Goal: Information Seeking & Learning: Learn about a topic

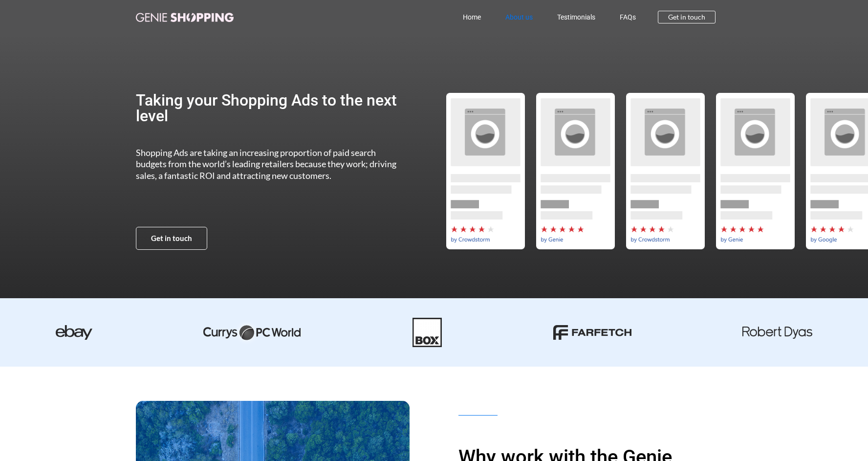
click at [511, 17] on link "About us" at bounding box center [519, 17] width 52 height 22
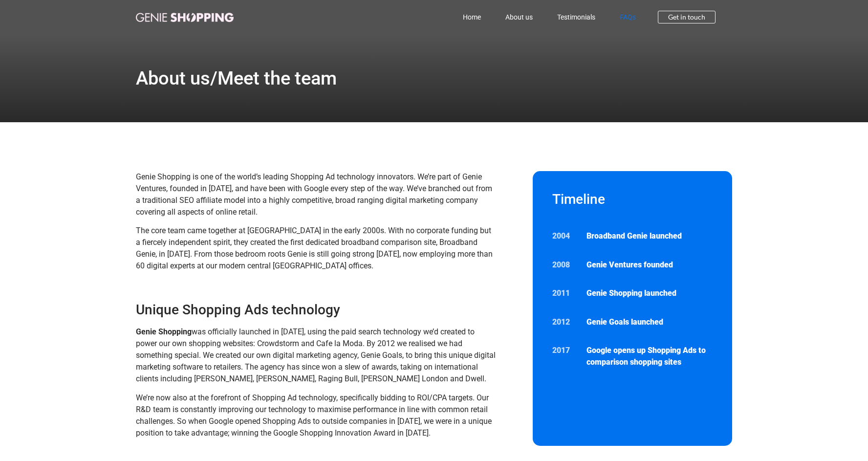
click at [626, 18] on link "FAQs" at bounding box center [628, 17] width 41 height 22
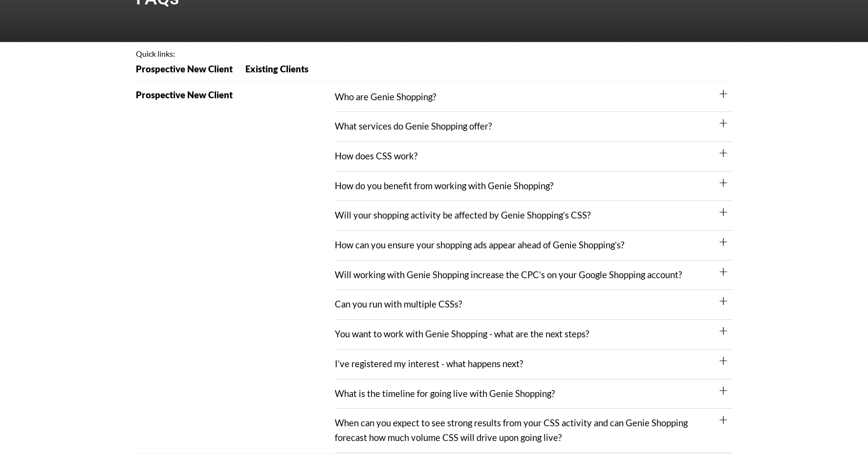
scroll to position [81, 0]
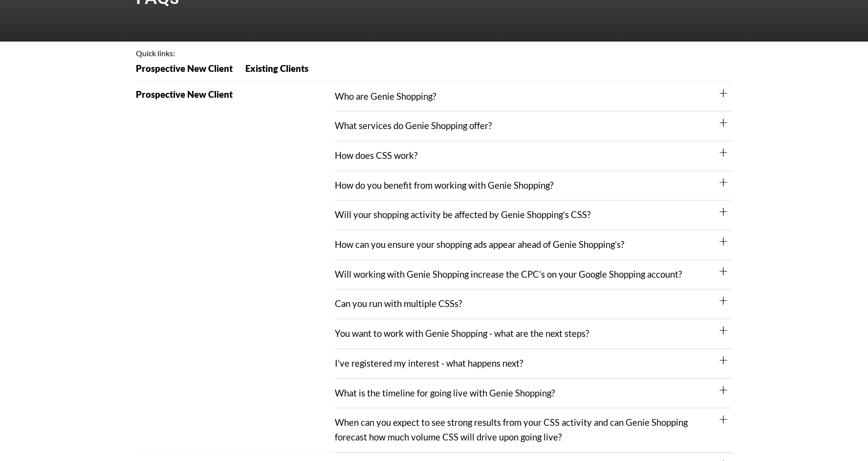
click at [447, 335] on link "You want to work with Genie Shopping - what are the next steps?" at bounding box center [462, 333] width 254 height 11
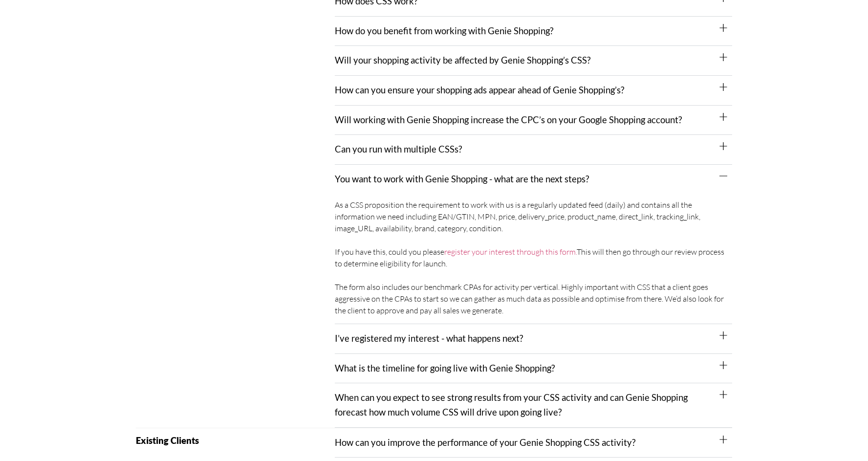
scroll to position [239, 0]
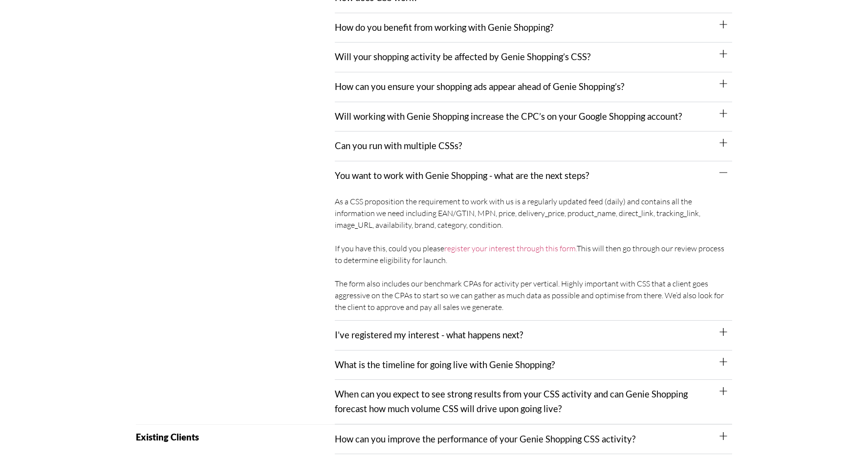
click at [534, 392] on link "When can you expect to see strong results from your CSS activity and can Genie …" at bounding box center [511, 401] width 353 height 25
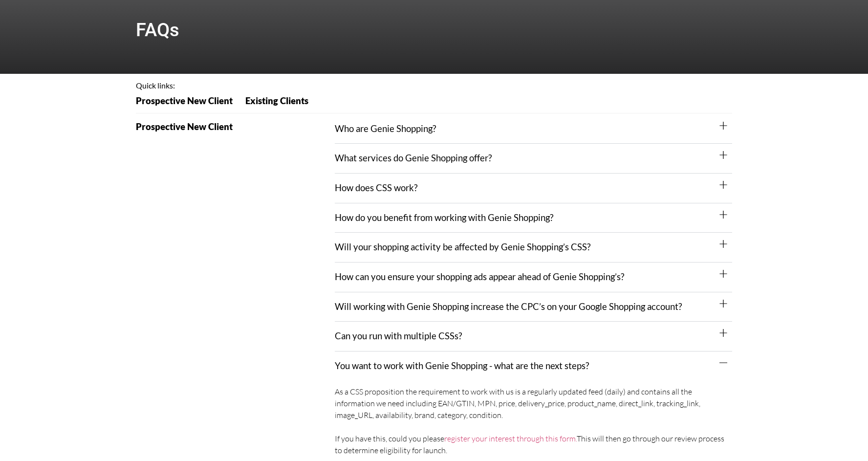
scroll to position [29, 0]
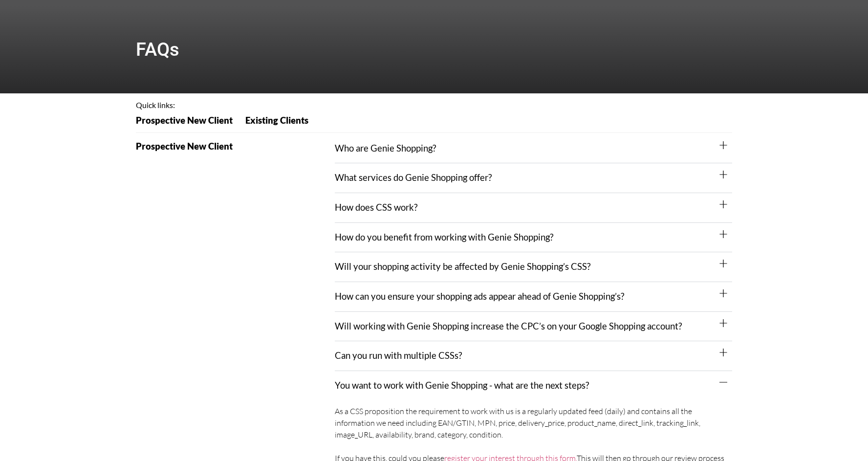
click at [405, 178] on link "What services do Genie Shopping offer?" at bounding box center [413, 177] width 157 height 11
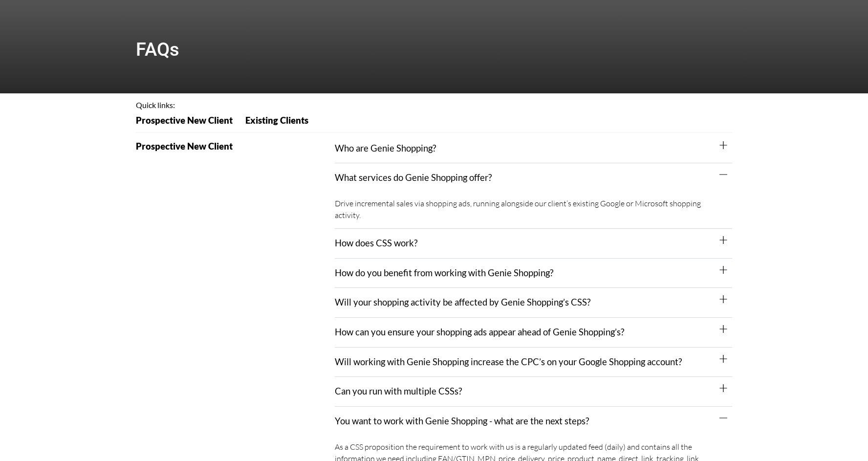
click at [399, 153] on link "Who are Genie Shopping?" at bounding box center [385, 148] width 101 height 11
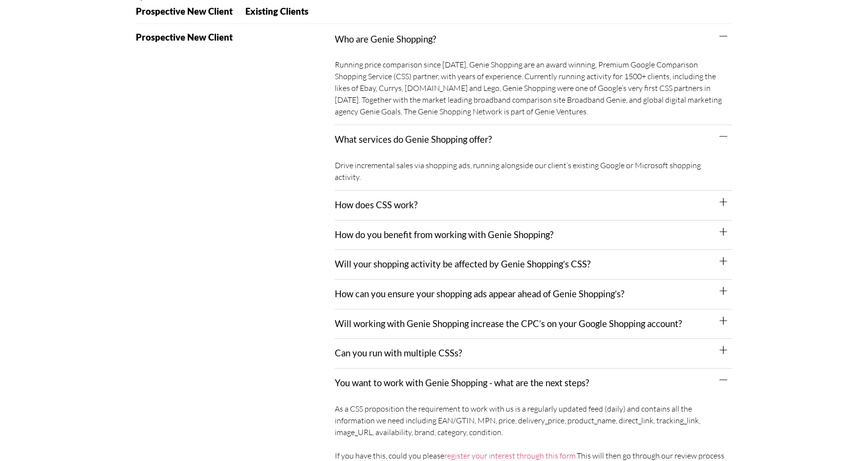
scroll to position [146, 0]
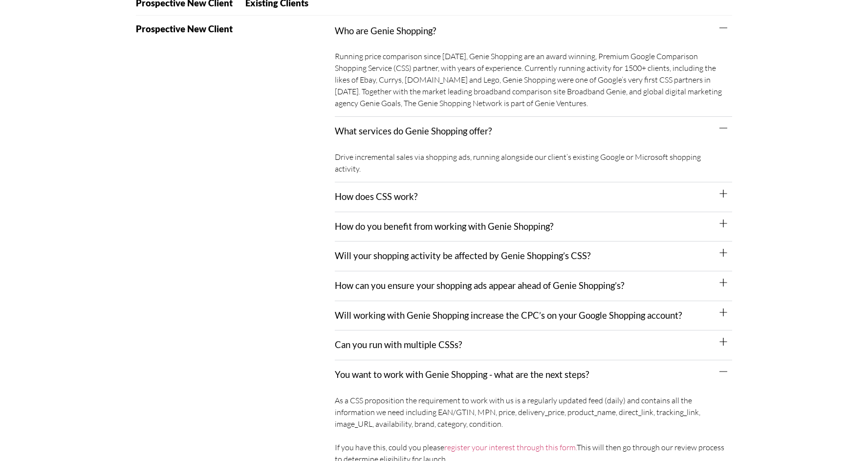
click at [448, 192] on div "How does CSS work?" at bounding box center [534, 197] width 398 height 30
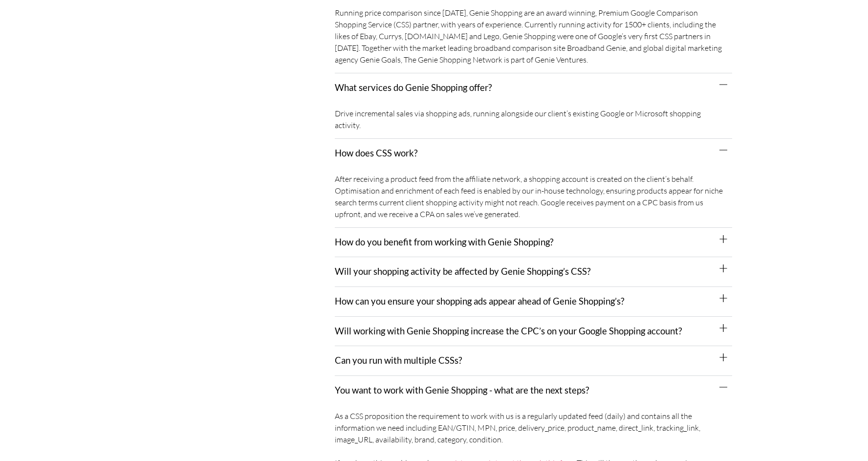
scroll to position [195, 0]
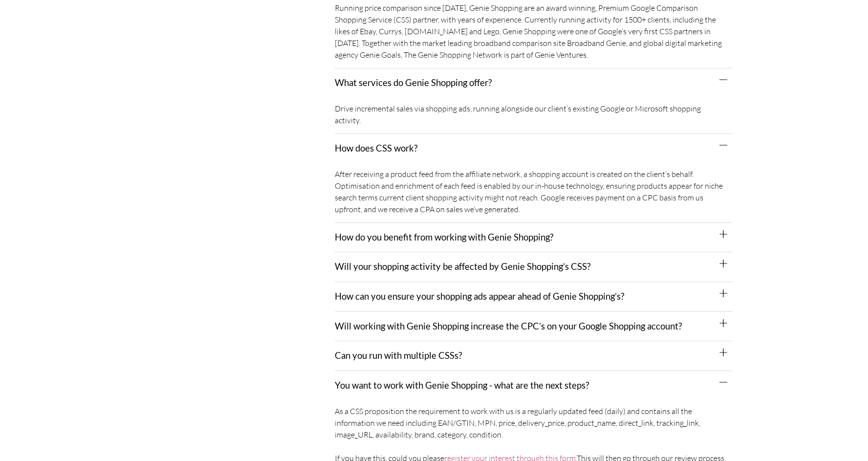
click at [543, 232] on link "How do you benefit from working with Genie Shopping?" at bounding box center [444, 237] width 219 height 11
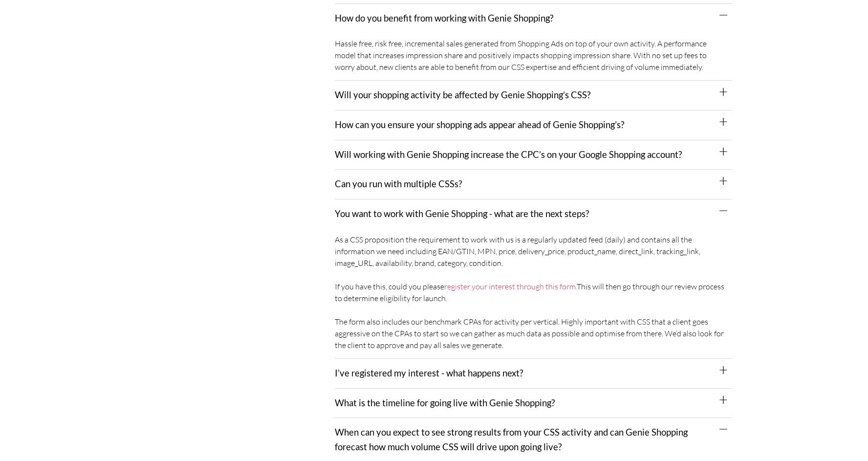
scroll to position [420, 0]
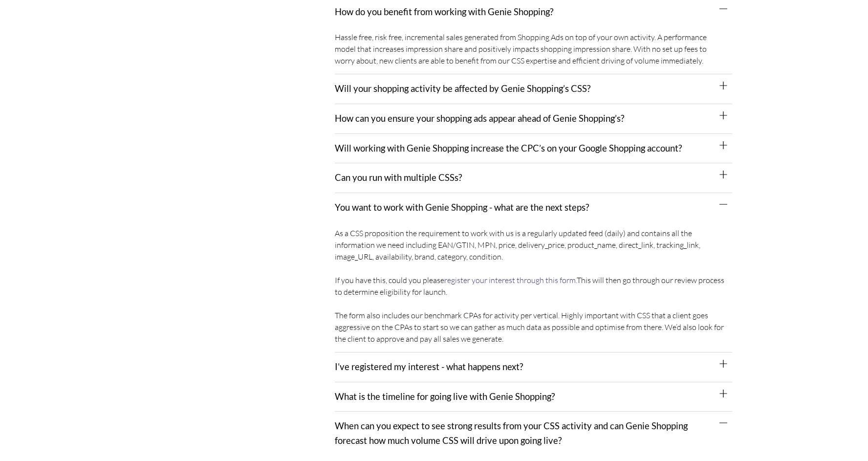
click at [506, 275] on link "register your interest through this form." at bounding box center [510, 280] width 133 height 10
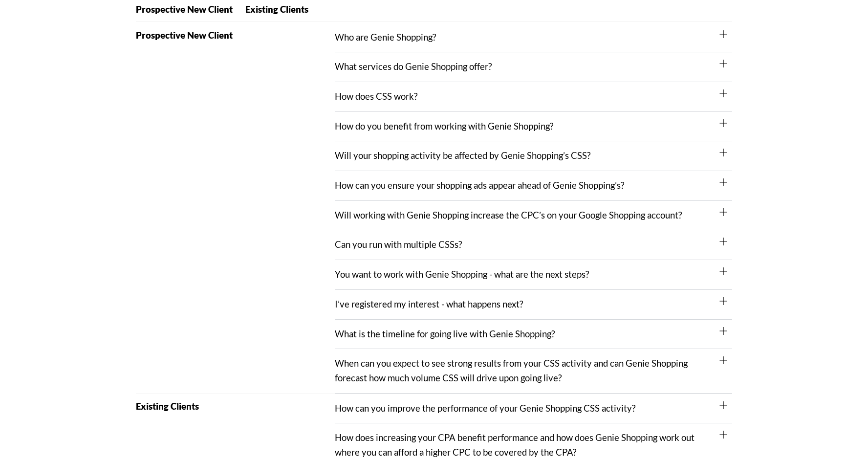
scroll to position [138, 0]
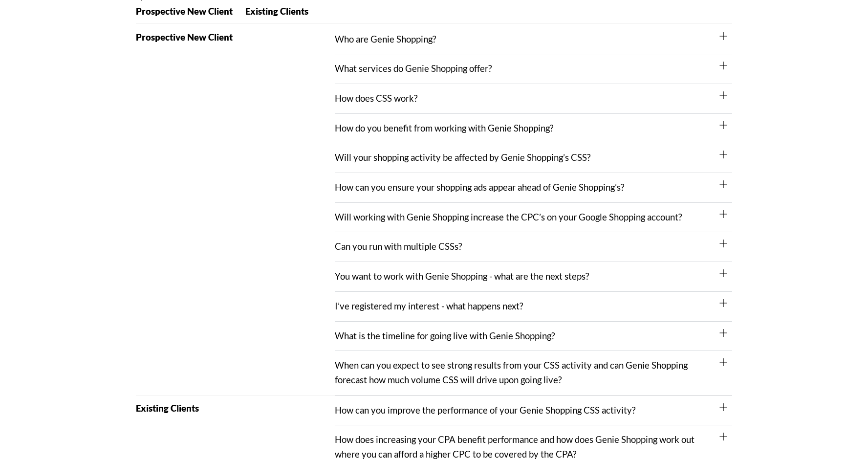
click at [401, 43] on link "Who are Genie Shopping?" at bounding box center [385, 39] width 101 height 11
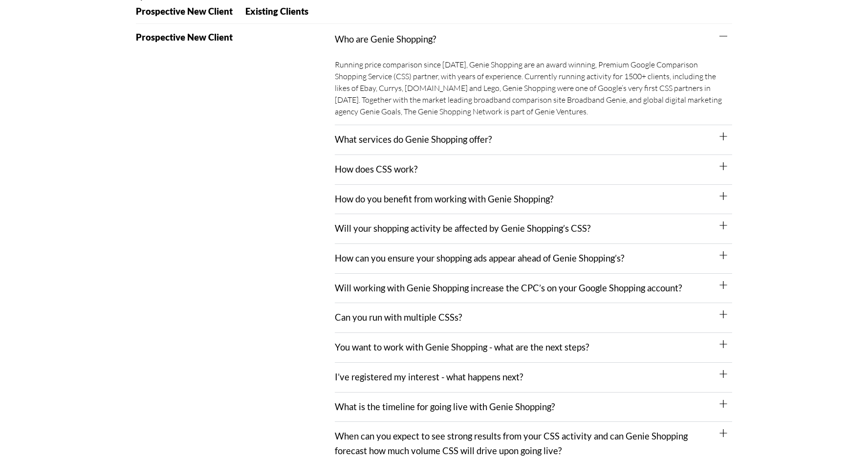
click at [438, 137] on link "What services do Genie Shopping offer?" at bounding box center [413, 139] width 157 height 11
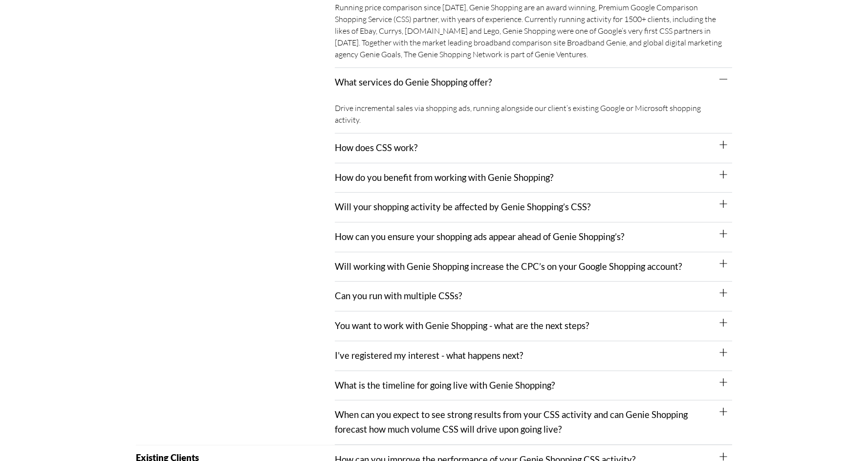
scroll to position [196, 0]
click at [424, 137] on div "How does CSS work?" at bounding box center [534, 148] width 398 height 30
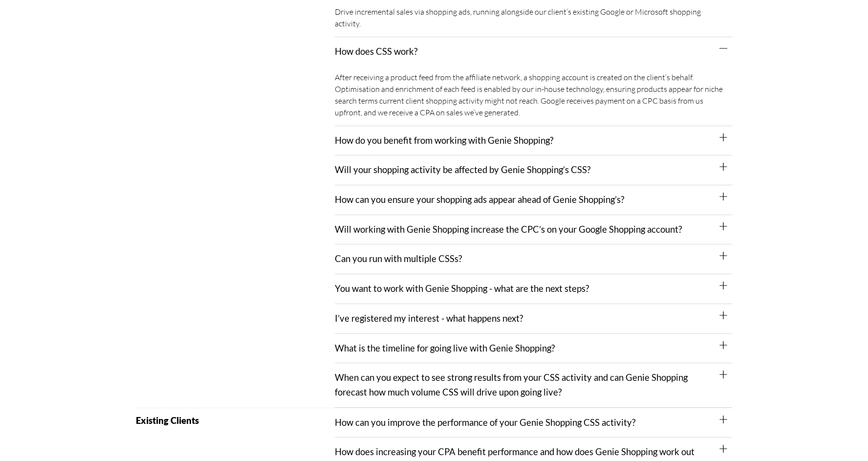
scroll to position [293, 0]
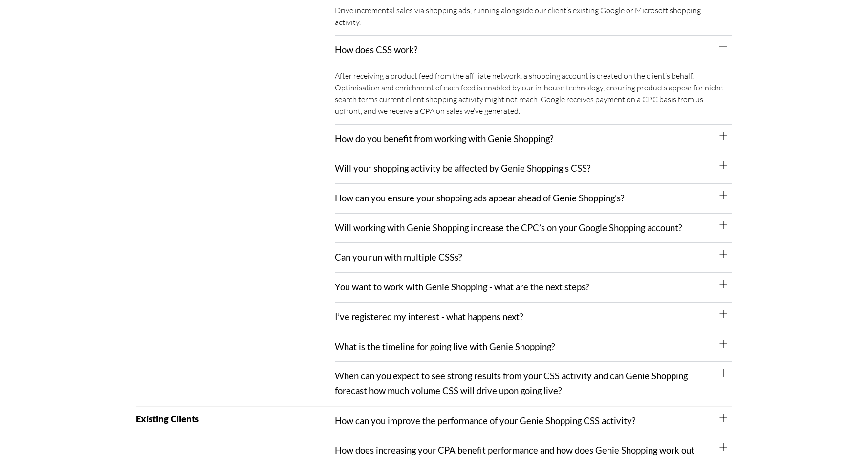
click at [426, 133] on div "How do you benefit from working with Genie Shopping?" at bounding box center [534, 140] width 398 height 30
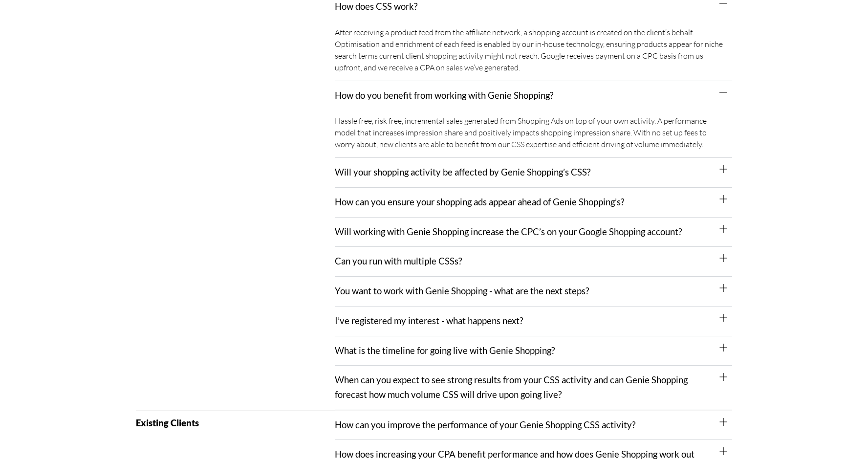
scroll to position [337, 0]
click at [454, 166] on link "Will your shopping activity be affected by Genie Shopping’s CSS?" at bounding box center [463, 171] width 256 height 11
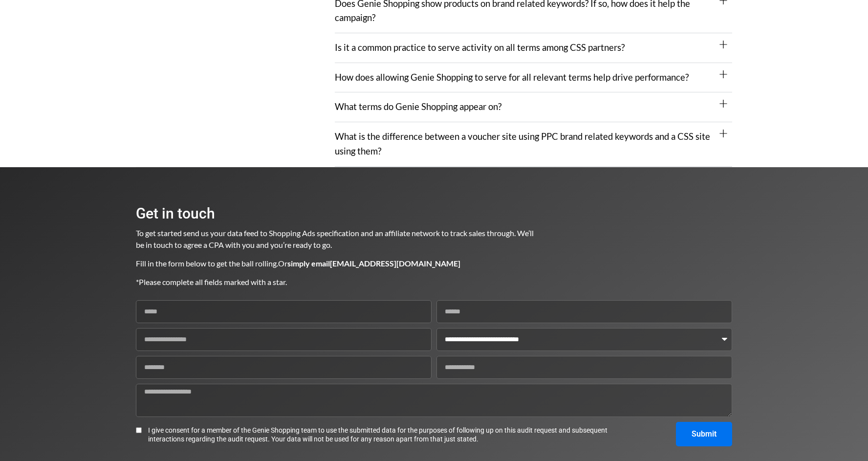
scroll to position [1454, 0]
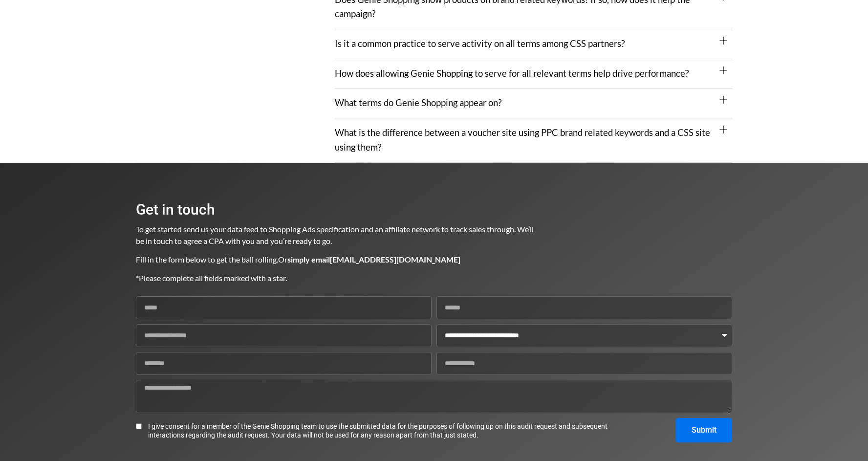
select select "**********"
click at [300, 324] on input "Website URL" at bounding box center [284, 335] width 296 height 23
